Goal: Task Accomplishment & Management: Manage account settings

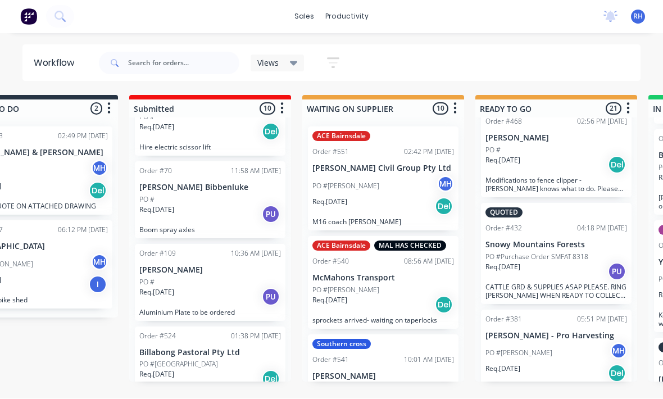
scroll to position [0, 68]
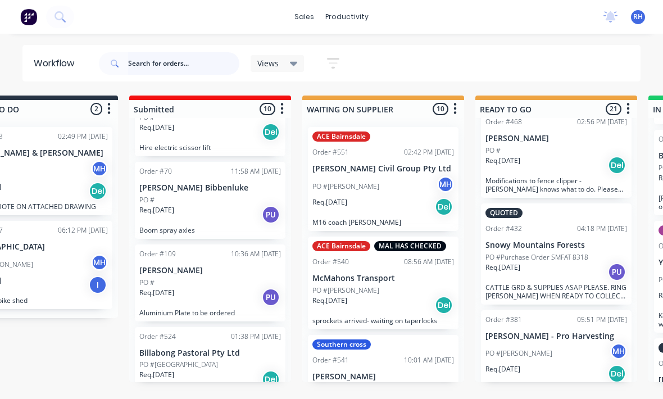
click at [183, 56] on input "text" at bounding box center [183, 63] width 111 height 22
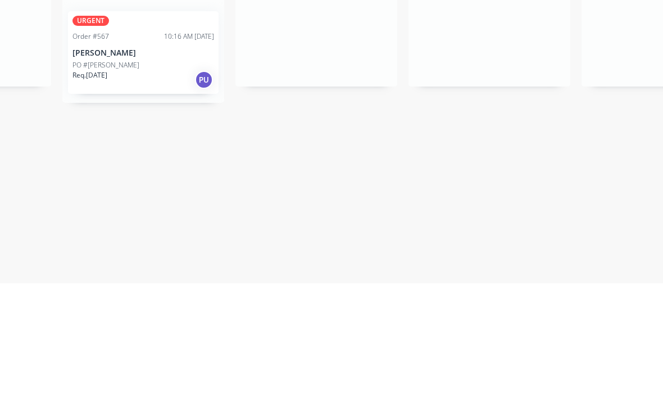
scroll to position [0, 654]
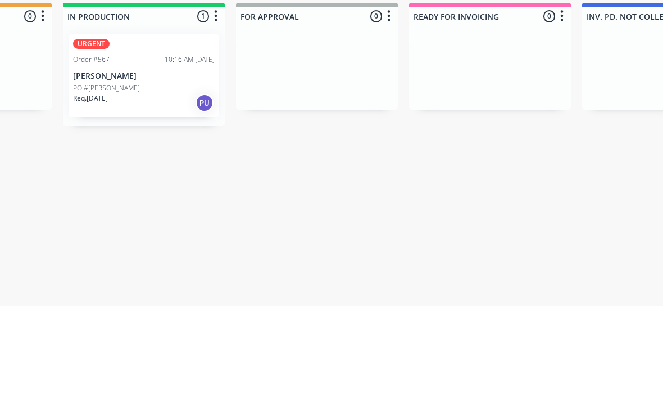
type input "[PERSON_NAME]"
click at [106, 186] on p "Req. 08/09/25" at bounding box center [90, 191] width 35 height 10
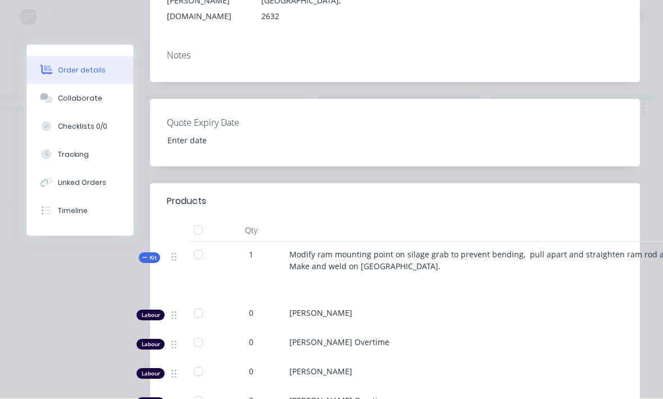
scroll to position [271, 0]
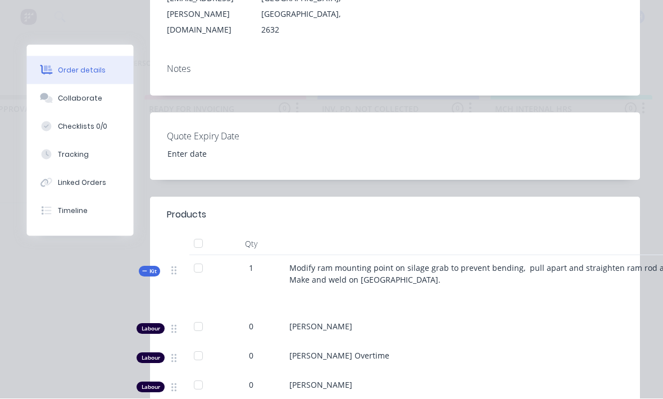
click at [60, 150] on div "Tracking" at bounding box center [73, 155] width 31 height 10
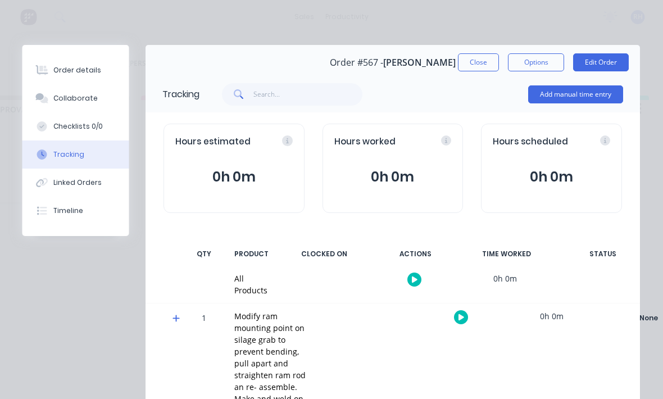
scroll to position [0, 922]
click at [583, 94] on button "Add manual time entry" at bounding box center [576, 94] width 95 height 18
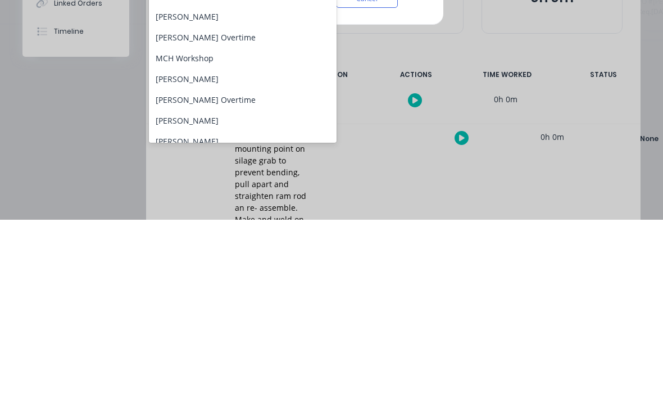
scroll to position [112, 0]
click at [262, 247] on div "[PERSON_NAME]" at bounding box center [243, 257] width 188 height 21
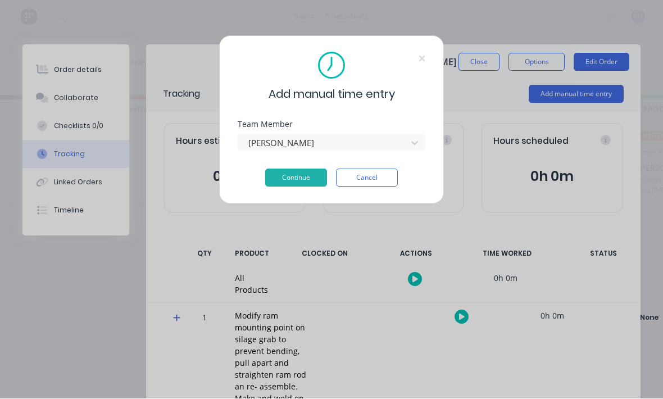
click at [289, 185] on button "Continue" at bounding box center [296, 178] width 62 height 18
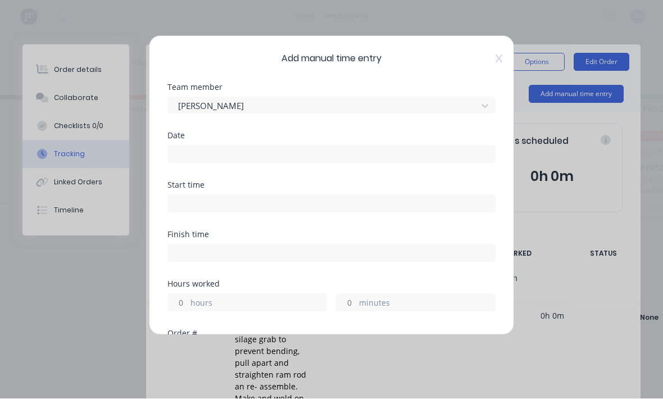
click at [198, 150] on input at bounding box center [331, 154] width 327 height 17
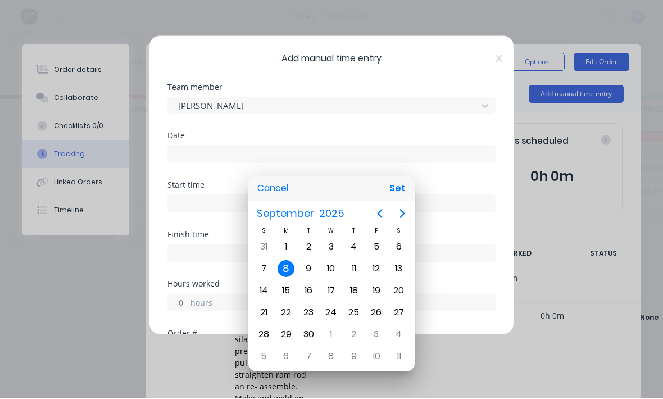
click at [400, 199] on button "Set" at bounding box center [397, 189] width 25 height 20
type input "08/09/2025"
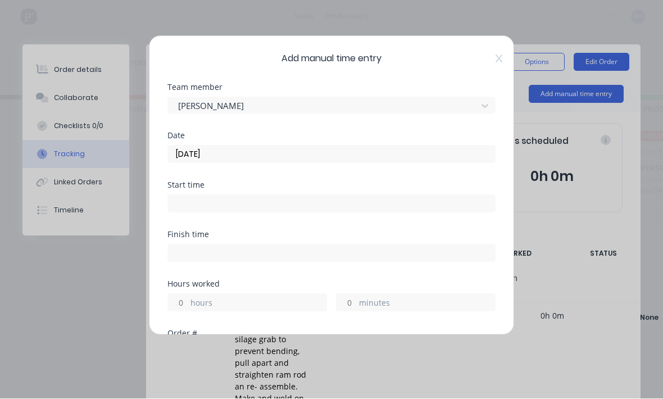
click at [369, 209] on input at bounding box center [331, 204] width 327 height 17
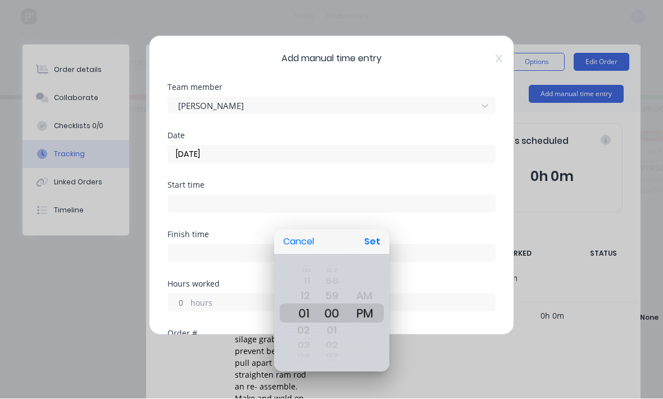
click at [379, 242] on button "Set" at bounding box center [372, 242] width 25 height 20
type input "01:00 PM"
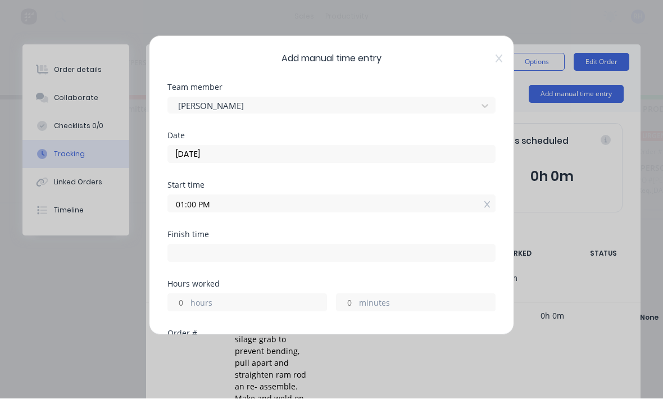
click at [292, 300] on label "hours" at bounding box center [259, 304] width 136 height 14
click at [188, 300] on input "hours" at bounding box center [178, 303] width 20 height 17
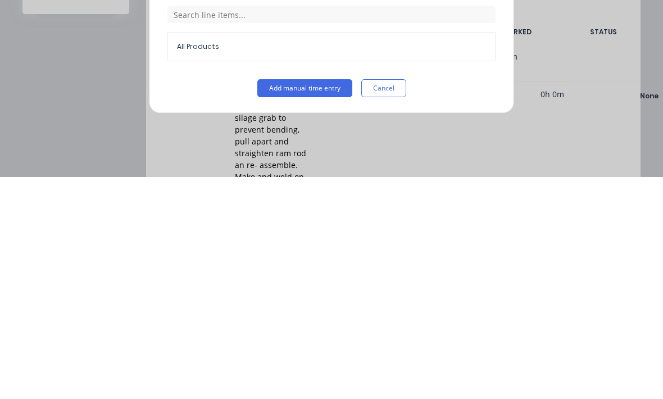
type input "4"
click at [311, 301] on button "Add manual time entry" at bounding box center [304, 310] width 95 height 18
type input "05:00 PM"
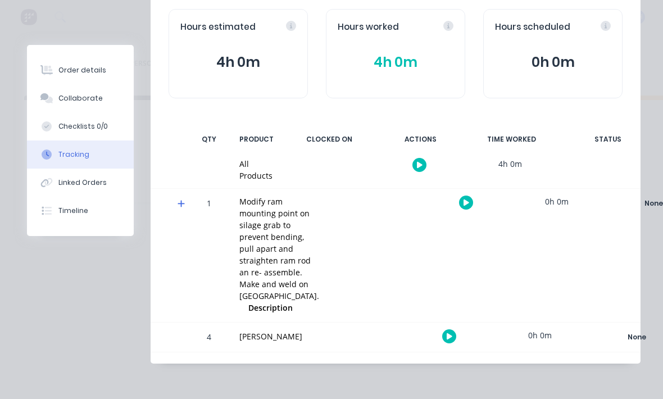
scroll to position [146, 0]
click at [51, 63] on button "Order details" at bounding box center [80, 70] width 107 height 28
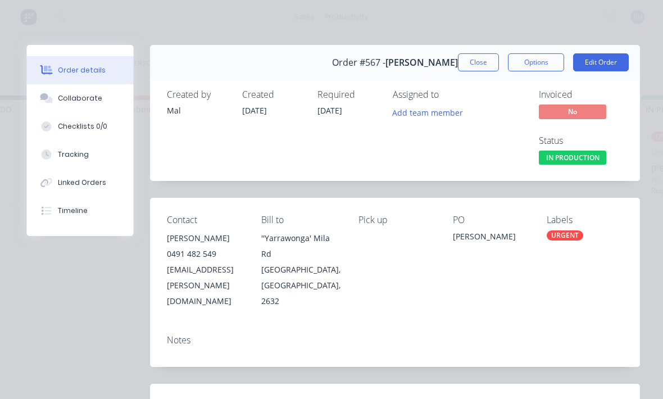
scroll to position [0, 0]
click at [602, 64] on button "Edit Order" at bounding box center [602, 62] width 56 height 18
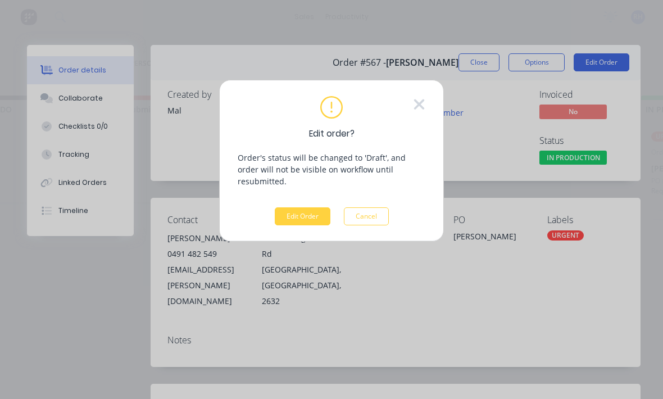
click at [315, 207] on button "Edit Order" at bounding box center [303, 216] width 56 height 18
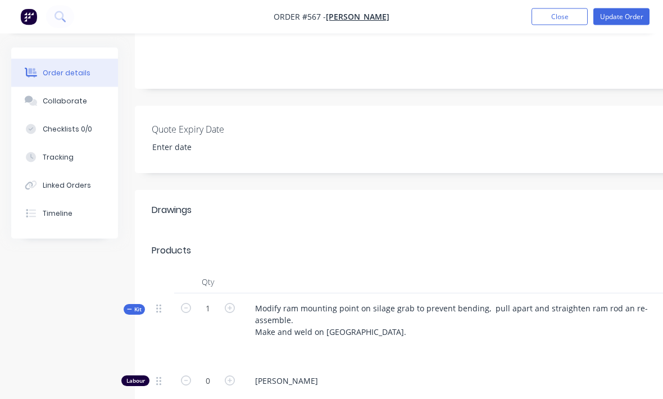
scroll to position [241, 0]
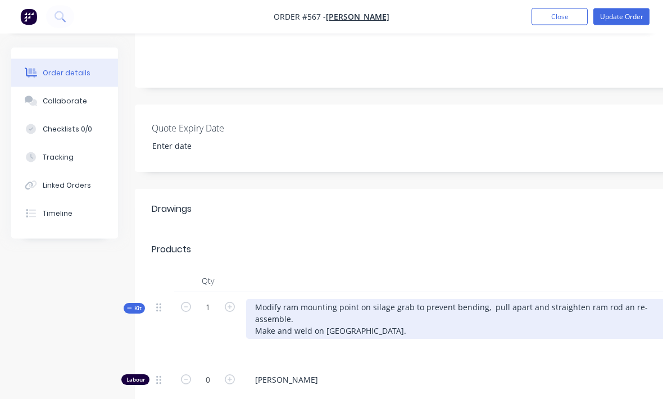
click at [371, 300] on div "Modify ram mounting point on silage grab to prevent bending, pull apart and str…" at bounding box center [466, 320] width 441 height 40
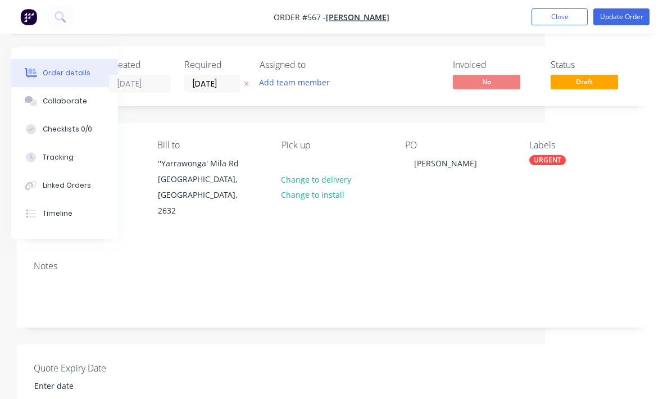
scroll to position [0, 118]
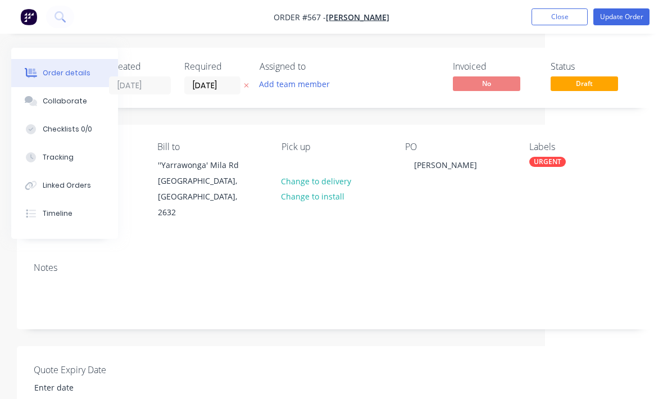
click at [624, 16] on button "Update Order" at bounding box center [622, 16] width 56 height 17
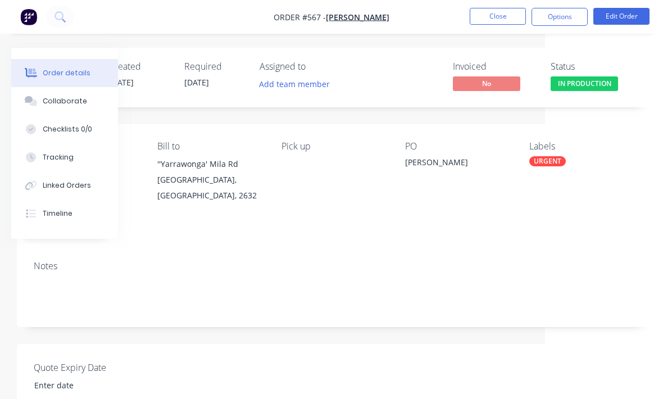
click at [22, 14] on img "button" at bounding box center [28, 16] width 17 height 17
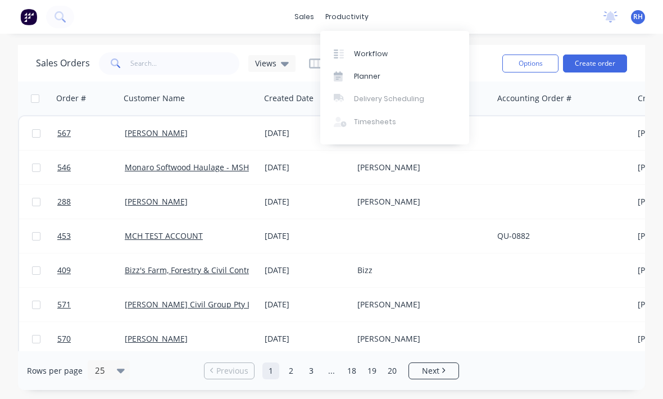
click at [395, 51] on link "Workflow" at bounding box center [394, 53] width 149 height 22
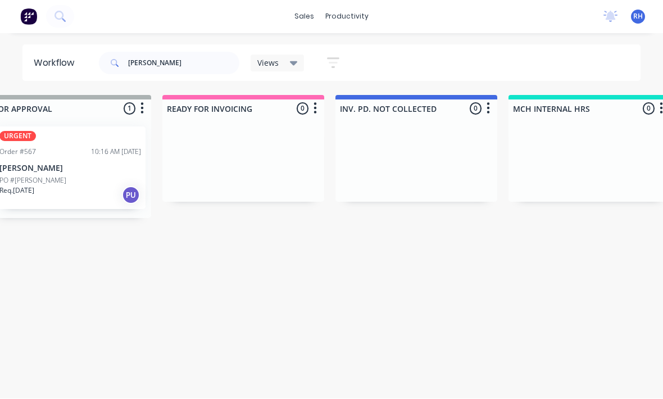
scroll to position [7, 915]
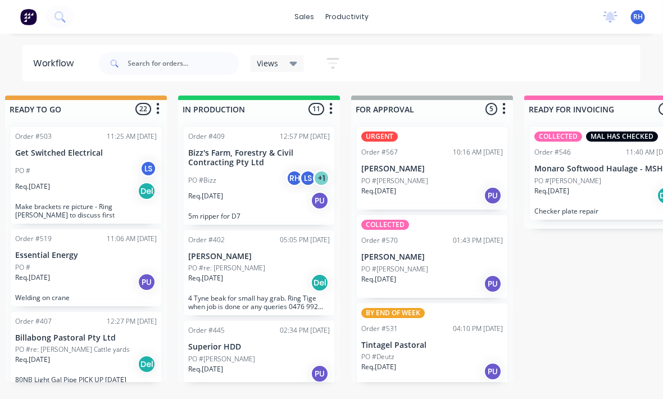
scroll to position [0, 541]
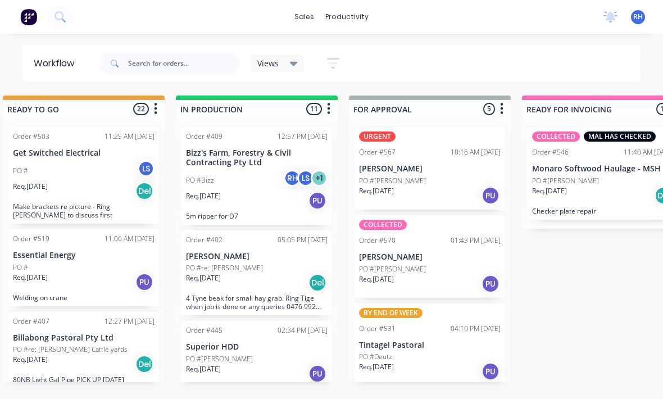
click at [462, 178] on div "PO #[PERSON_NAME]" at bounding box center [430, 181] width 142 height 10
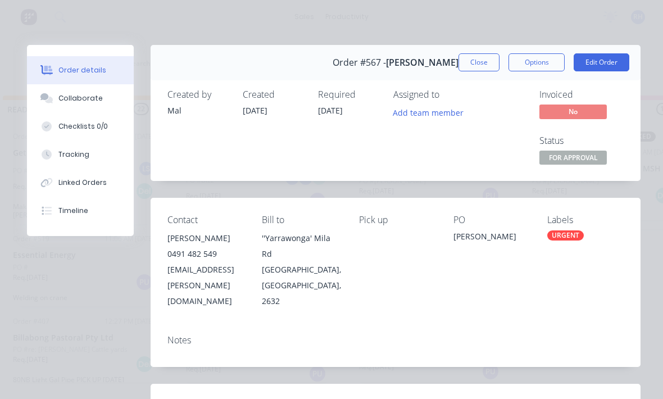
click at [612, 67] on button "Edit Order" at bounding box center [602, 62] width 56 height 18
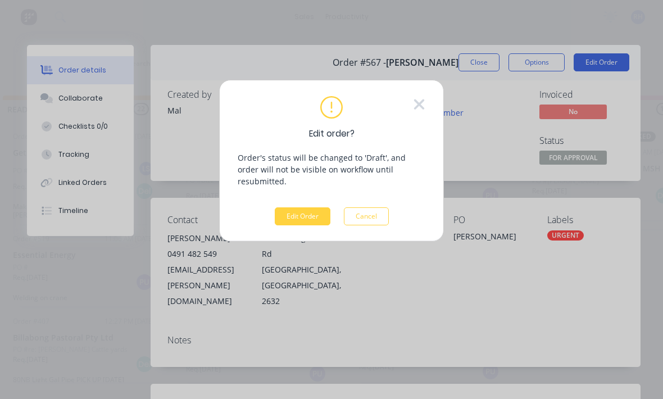
click at [306, 212] on button "Edit Order" at bounding box center [303, 216] width 56 height 18
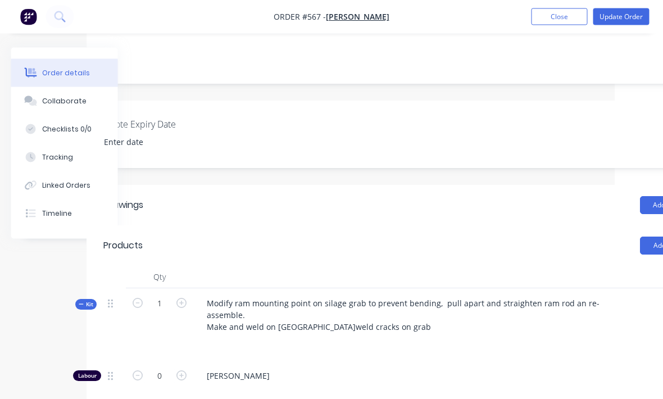
scroll to position [245, 118]
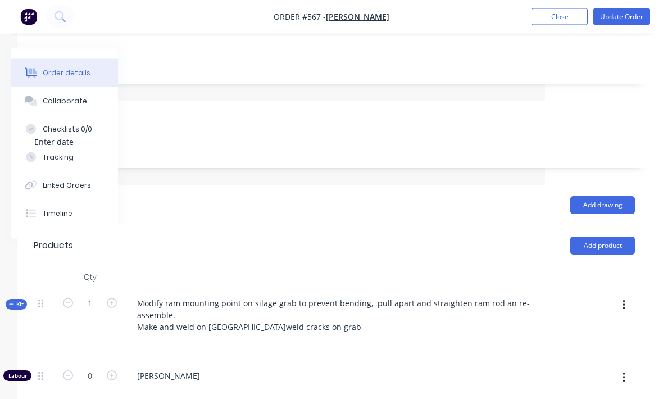
click at [630, 296] on button "button" at bounding box center [624, 306] width 26 height 20
click at [603, 327] on div "Add product to kit" at bounding box center [584, 335] width 87 height 16
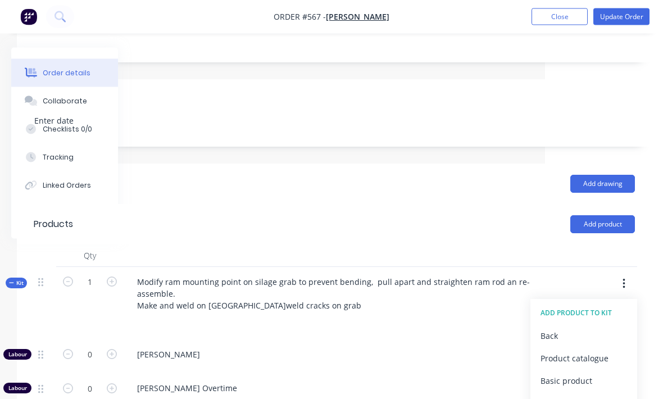
click at [610, 351] on div "Product catalogue" at bounding box center [584, 359] width 87 height 16
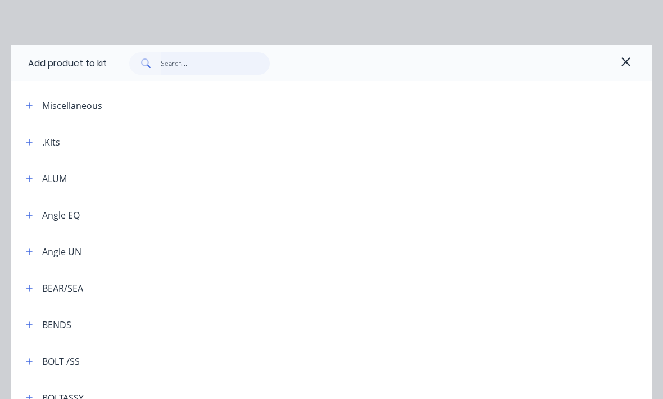
click at [187, 68] on input "text" at bounding box center [216, 63] width 110 height 22
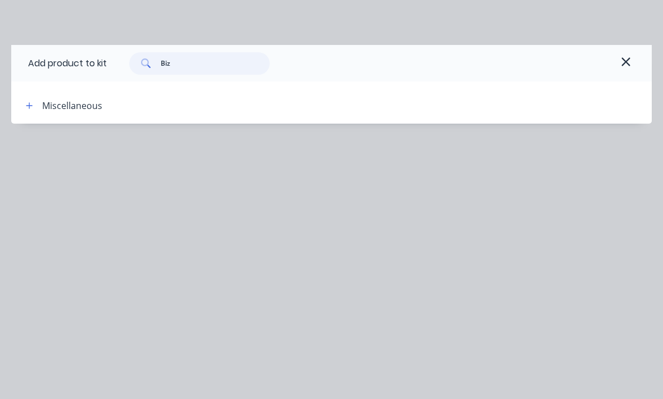
scroll to position [270, 108]
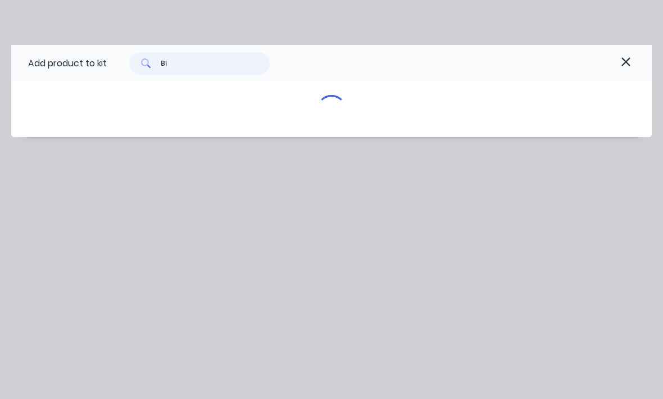
type input "B"
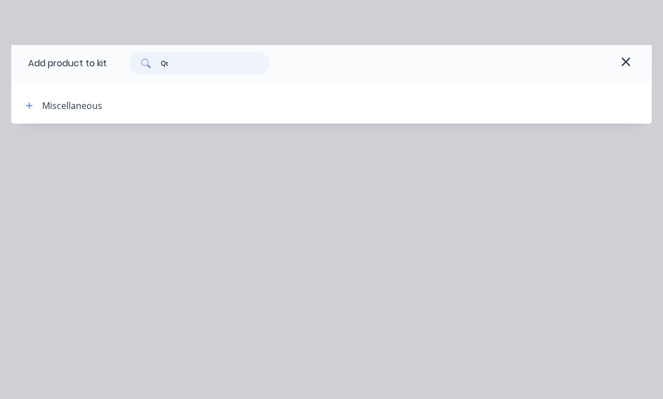
type input "Q"
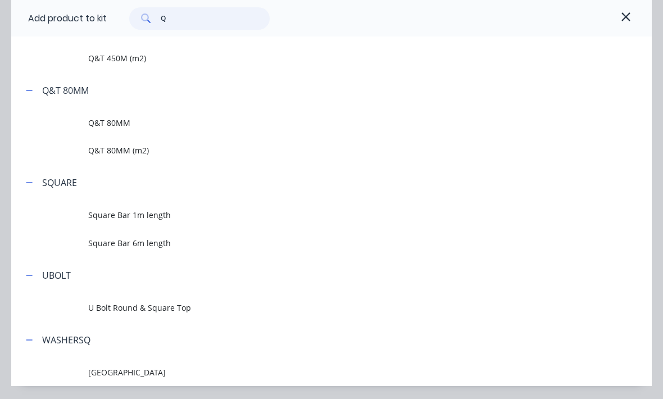
scroll to position [494, 0]
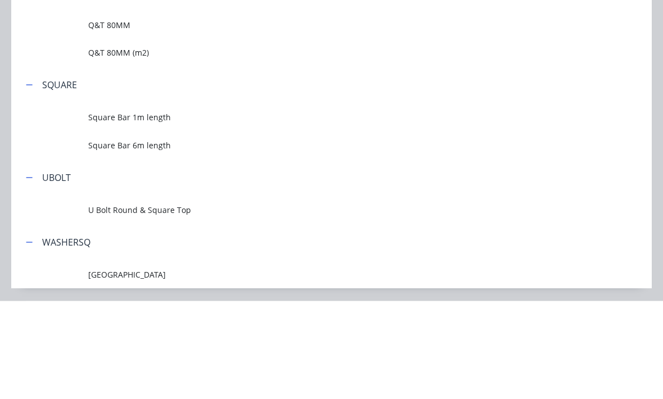
click at [98, 145] on span "Q&T 80MM (m2)" at bounding box center [313, 151] width 451 height 12
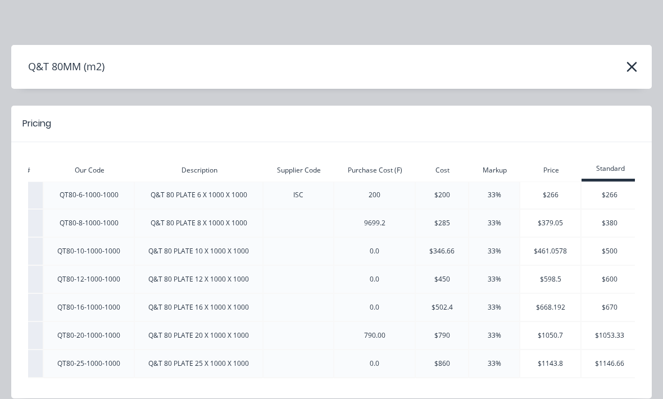
scroll to position [0, 47]
click at [631, 64] on icon "button" at bounding box center [632, 67] width 12 height 16
click at [630, 63] on icon "button" at bounding box center [632, 67] width 12 height 16
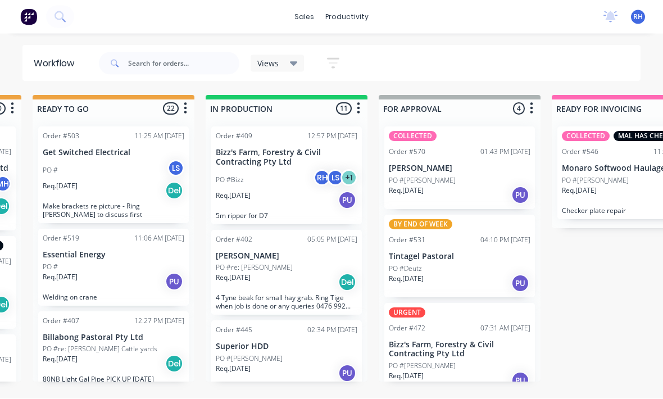
scroll to position [5, 511]
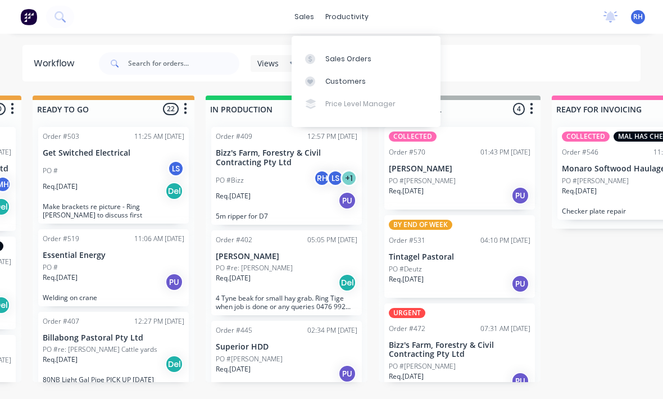
click at [370, 56] on link "Sales Orders" at bounding box center [366, 58] width 149 height 22
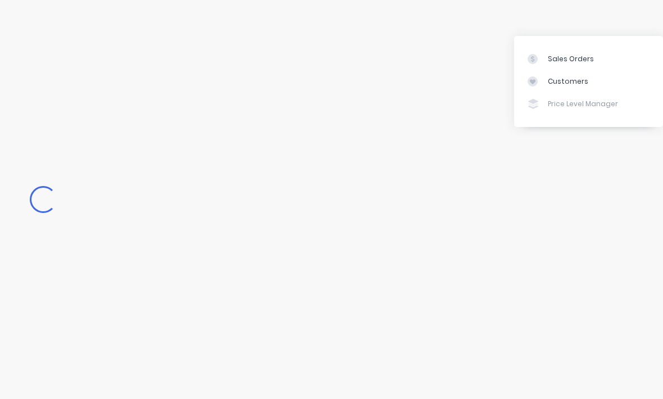
scroll to position [5, 0]
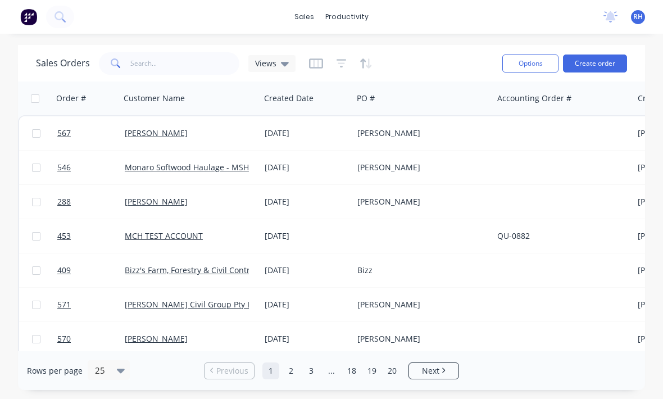
click at [416, 143] on div "[PERSON_NAME]" at bounding box center [423, 133] width 140 height 34
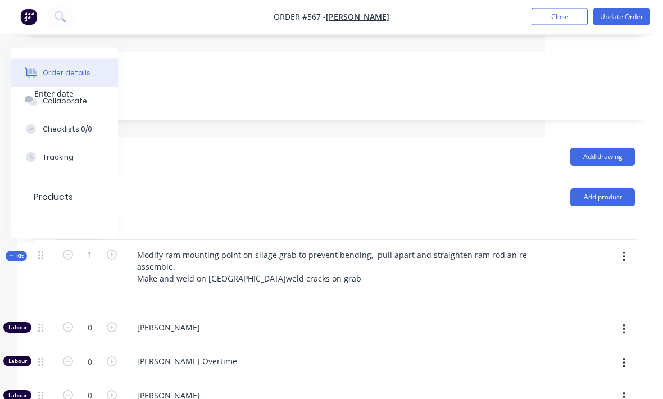
scroll to position [314, 118]
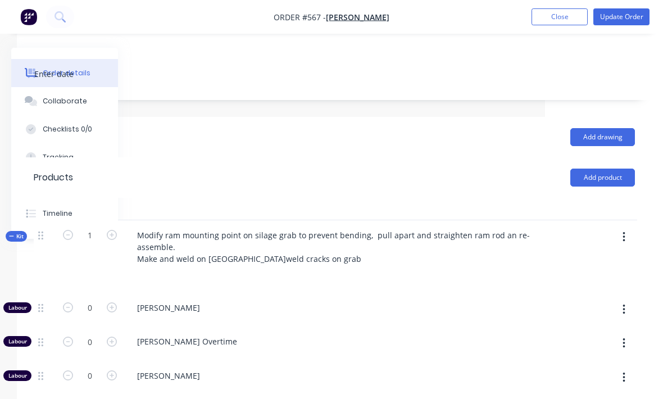
click at [628, 227] on button "button" at bounding box center [624, 237] width 26 height 20
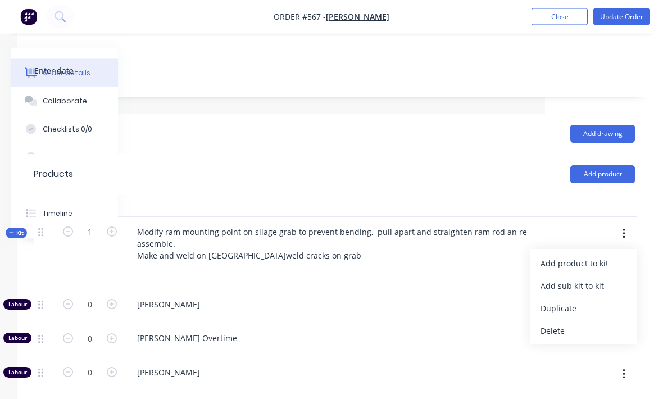
scroll to position [304, 118]
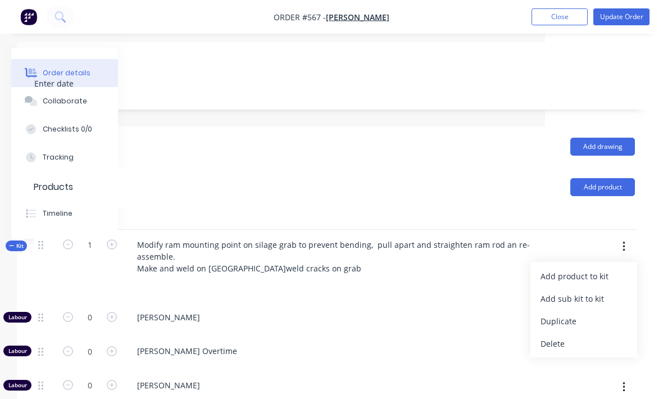
click at [577, 268] on div "Add product to kit" at bounding box center [584, 276] width 87 height 16
click at [565, 313] on div "Product catalogue" at bounding box center [584, 321] width 87 height 16
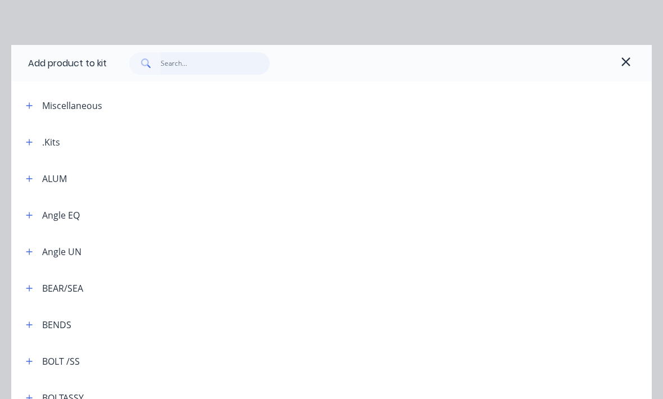
click at [186, 65] on input "text" at bounding box center [216, 63] width 110 height 22
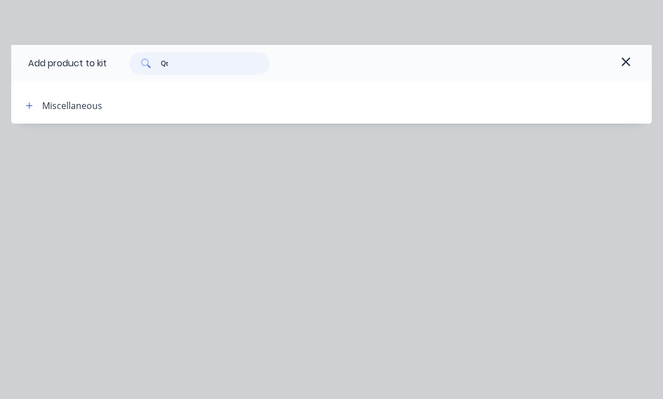
type input "Q"
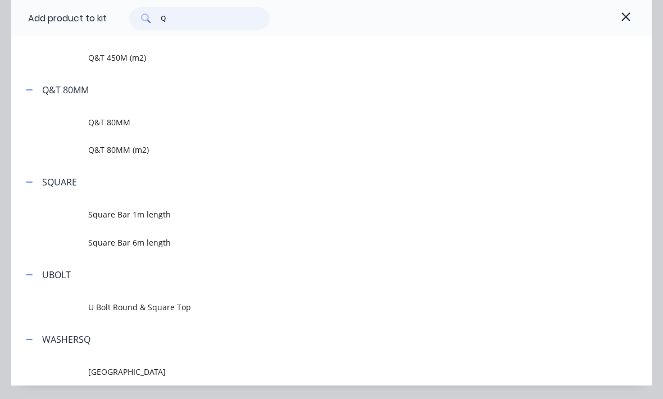
scroll to position [494, 0]
click at [93, 124] on span "Q&T 80MM" at bounding box center [313, 123] width 451 height 12
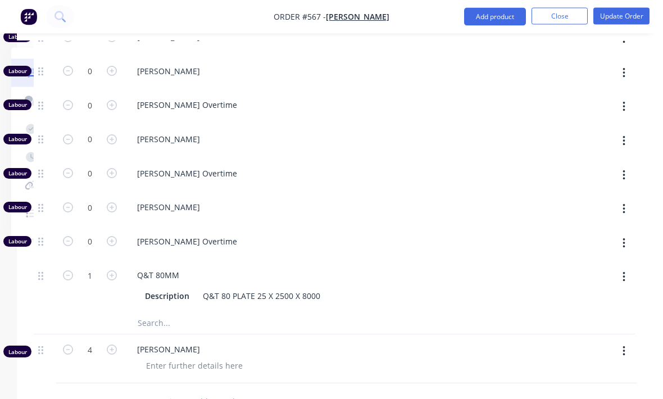
scroll to position [619, 118]
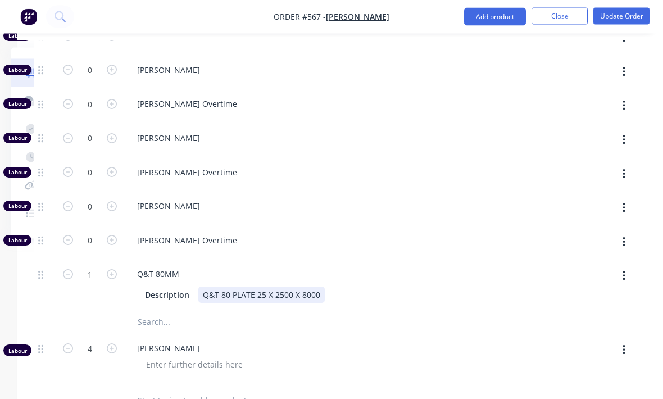
click at [315, 287] on div "Q&T 80 PLATE 25 X 2500 X 8000" at bounding box center [261, 295] width 126 height 16
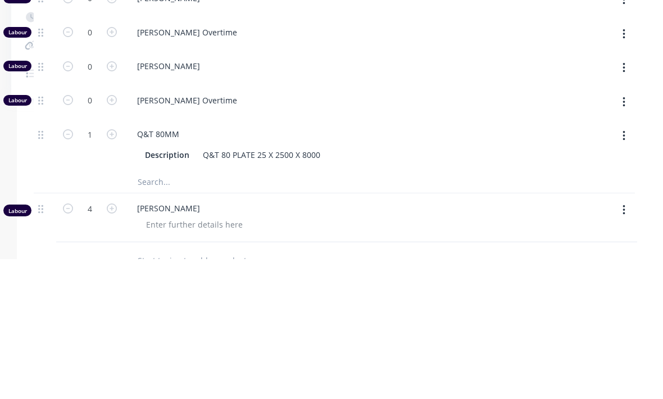
click at [618, 266] on button "button" at bounding box center [624, 276] width 26 height 20
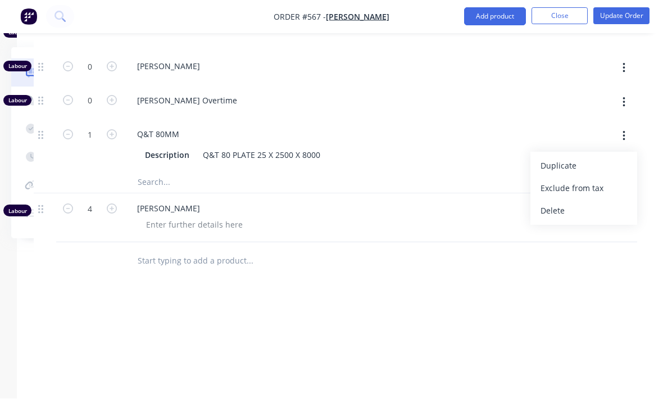
click at [603, 158] on div "Duplicate" at bounding box center [584, 166] width 87 height 16
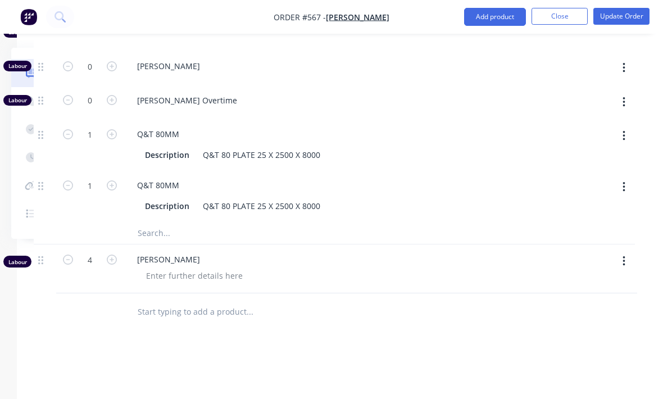
click at [621, 177] on button "button" at bounding box center [624, 187] width 26 height 20
click at [601, 253] on div "Delete" at bounding box center [584, 261] width 87 height 16
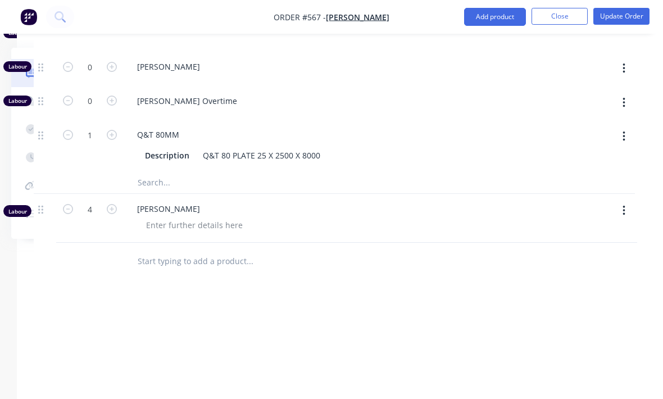
click at [622, 126] on button "button" at bounding box center [624, 136] width 26 height 20
click at [602, 203] on div "Delete" at bounding box center [584, 211] width 87 height 16
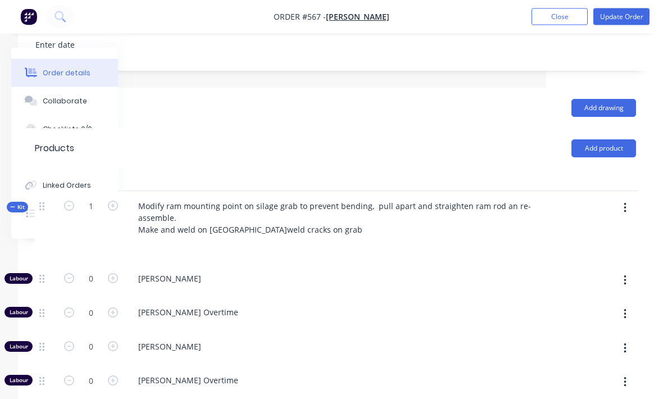
click at [634, 198] on button "button" at bounding box center [625, 208] width 26 height 20
click at [609, 229] on div "Add product to kit" at bounding box center [585, 237] width 87 height 16
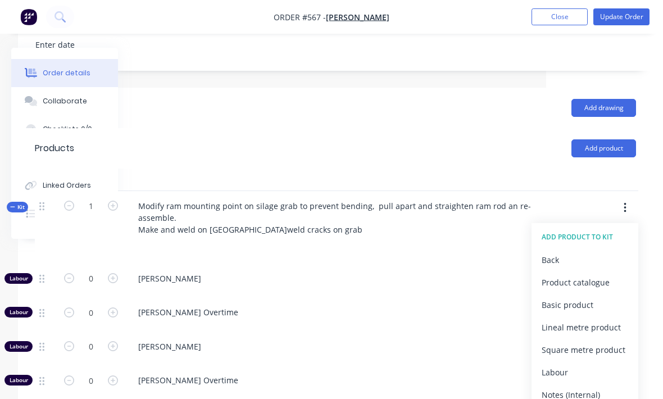
click at [597, 274] on div "Product catalogue" at bounding box center [585, 282] width 87 height 16
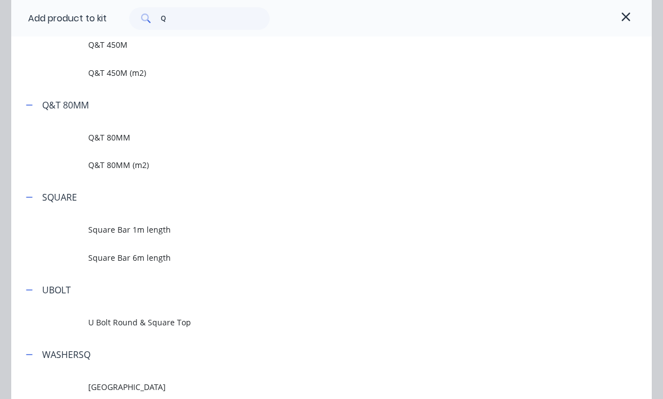
scroll to position [483, 0]
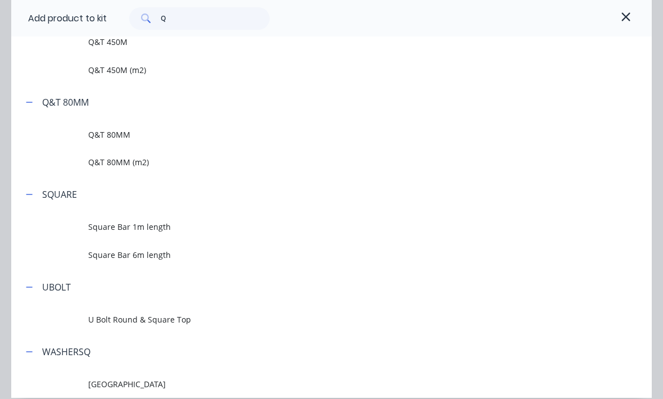
click at [107, 159] on span "Q&T 80MM (m2)" at bounding box center [313, 162] width 451 height 12
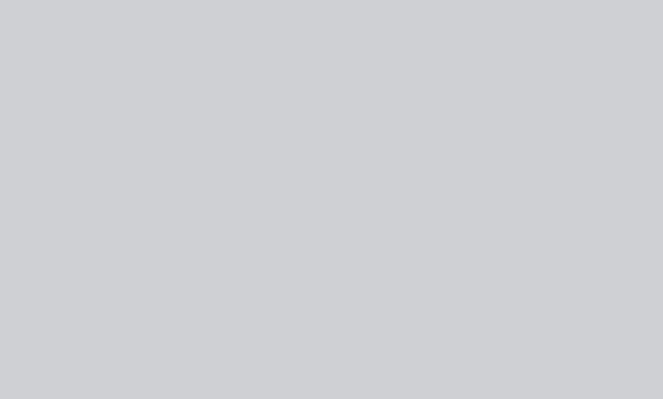
scroll to position [0, 0]
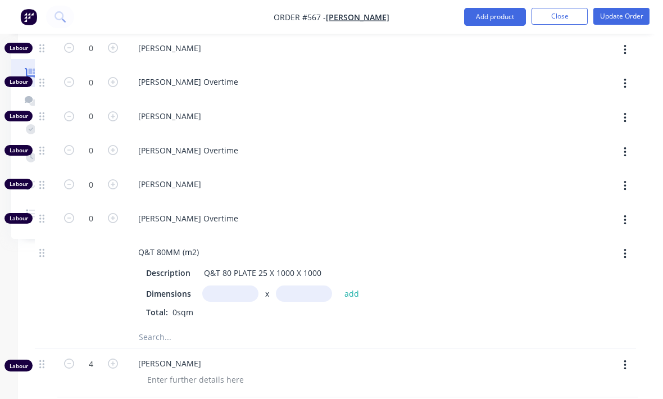
click at [230, 286] on input "text" at bounding box center [230, 294] width 56 height 16
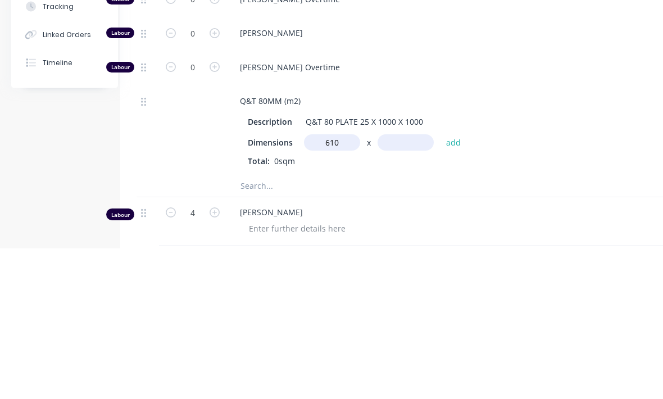
click at [407, 286] on input "text" at bounding box center [406, 294] width 56 height 16
type input "610m"
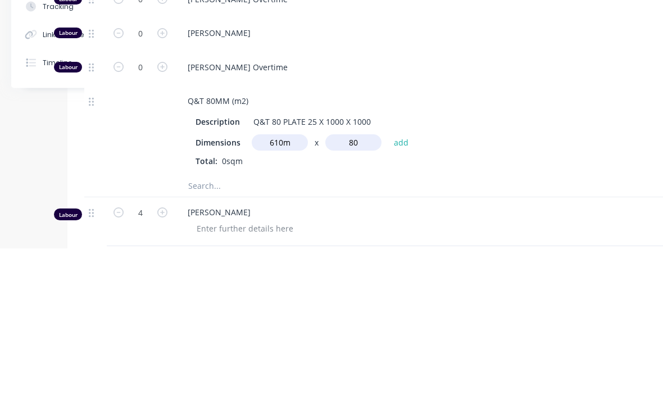
type input "80"
click at [391, 286] on button "add" at bounding box center [401, 293] width 26 height 15
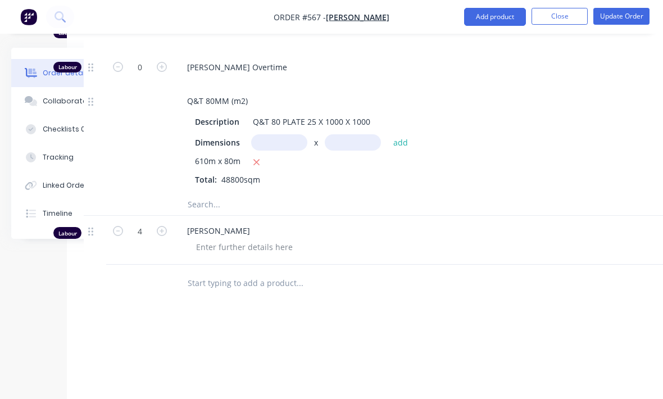
click at [260, 157] on icon "button" at bounding box center [256, 162] width 7 height 10
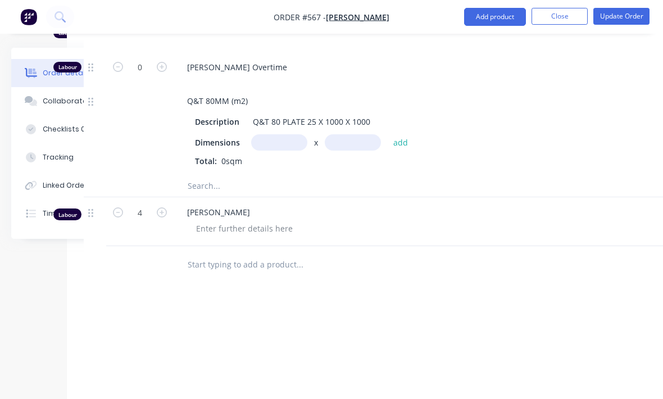
click at [270, 134] on input "text" at bounding box center [279, 142] width 56 height 16
click at [346, 135] on input "text" at bounding box center [353, 143] width 56 height 16
type input "0.7m"
type input "0.07"
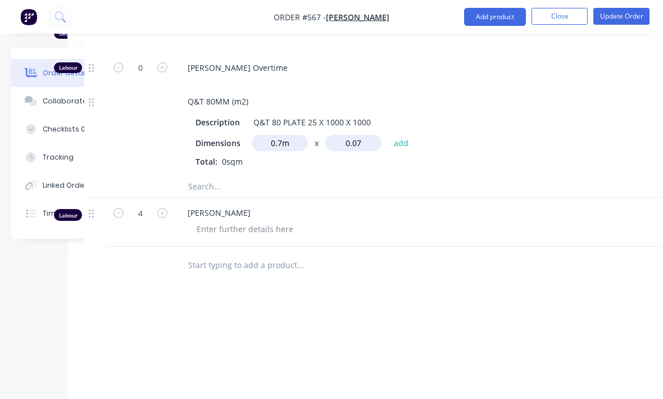
click at [395, 135] on button "add" at bounding box center [401, 142] width 26 height 15
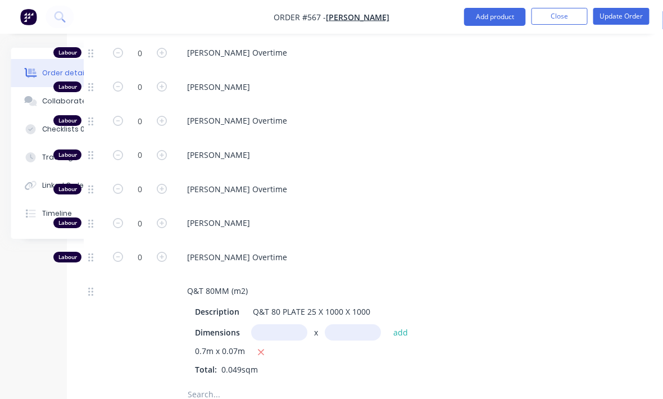
scroll to position [602, 67]
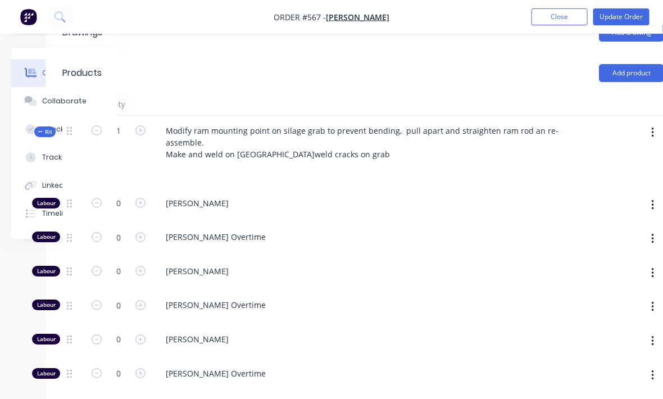
click at [656, 123] on button "button" at bounding box center [653, 133] width 26 height 20
click at [637, 154] on div "Add product to kit" at bounding box center [612, 162] width 87 height 16
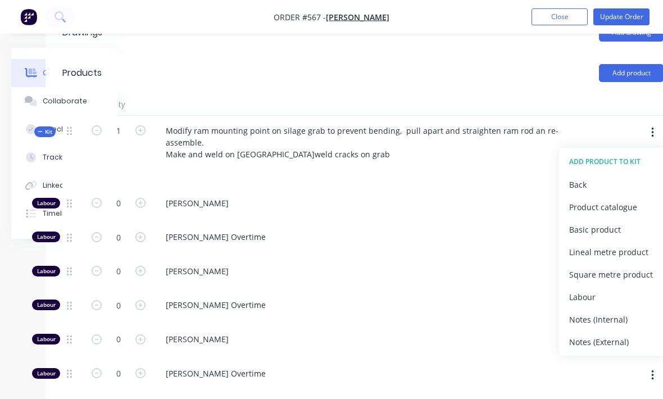
click at [630, 199] on div "Product catalogue" at bounding box center [612, 207] width 87 height 16
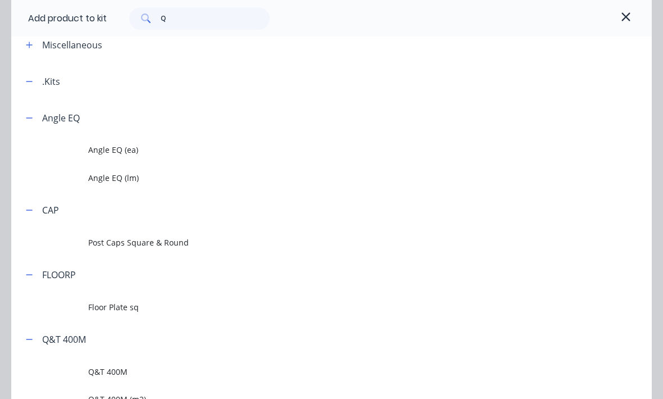
scroll to position [62, 0]
click at [180, 17] on input "Q" at bounding box center [216, 18] width 110 height 22
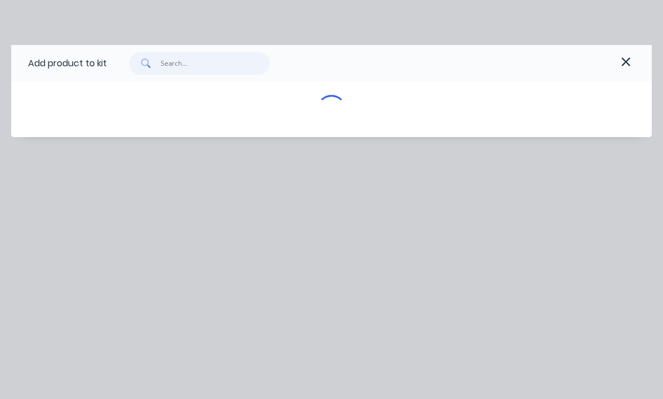
scroll to position [0, 0]
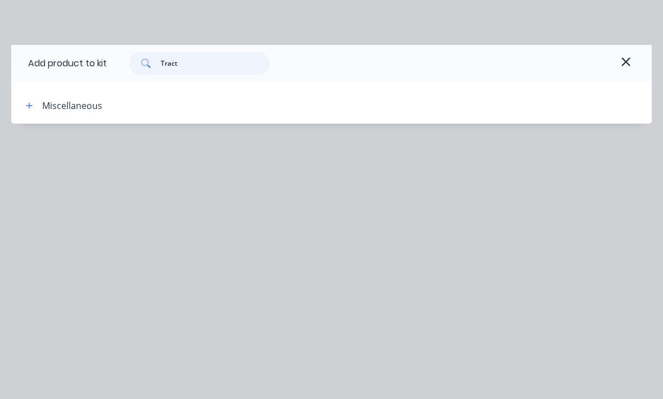
type input "Tract"
click at [65, 102] on div "Miscellaneous" at bounding box center [72, 105] width 60 height 13
click at [62, 100] on div "Miscellaneous" at bounding box center [72, 105] width 60 height 13
click at [65, 115] on header "Miscellaneous" at bounding box center [331, 105] width 641 height 37
click at [64, 114] on header "Miscellaneous" at bounding box center [331, 105] width 641 height 37
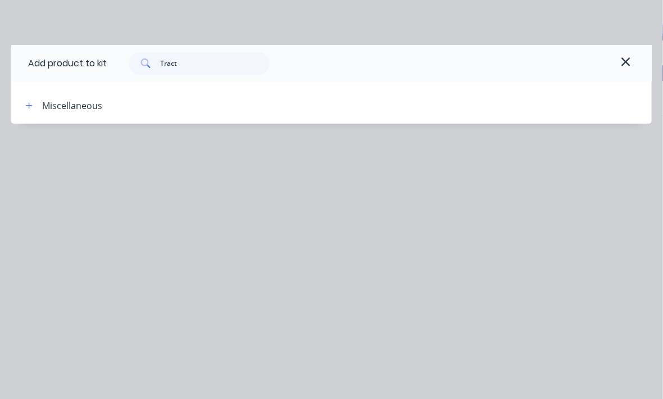
click at [49, 106] on div "Miscellaneous" at bounding box center [72, 105] width 60 height 13
click at [630, 63] on icon "button" at bounding box center [626, 61] width 10 height 13
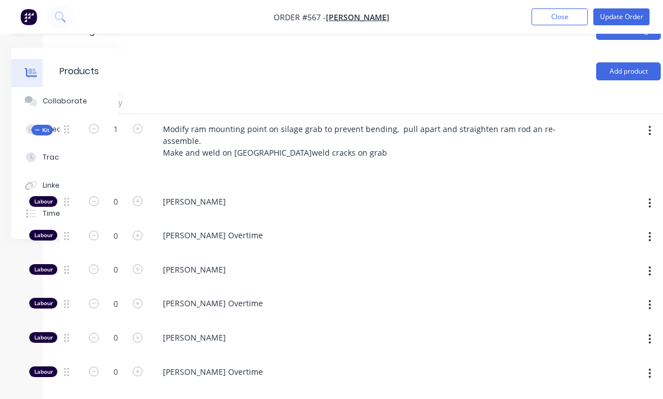
click at [614, 129] on div at bounding box center [612, 150] width 9 height 73
click at [628, 13] on button "Update Order" at bounding box center [622, 16] width 56 height 17
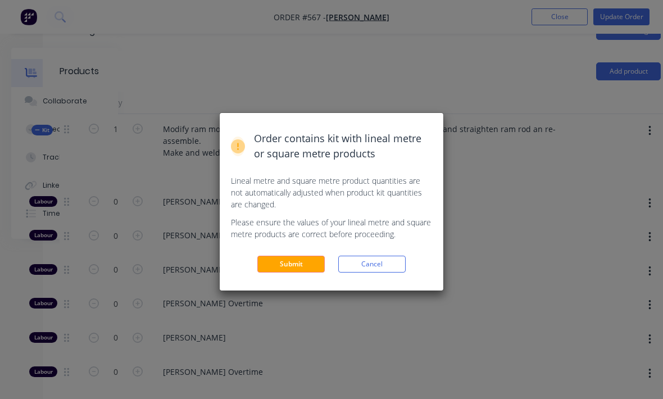
click at [308, 257] on button "Submit" at bounding box center [290, 264] width 67 height 17
